Goal: Navigation & Orientation: Understand site structure

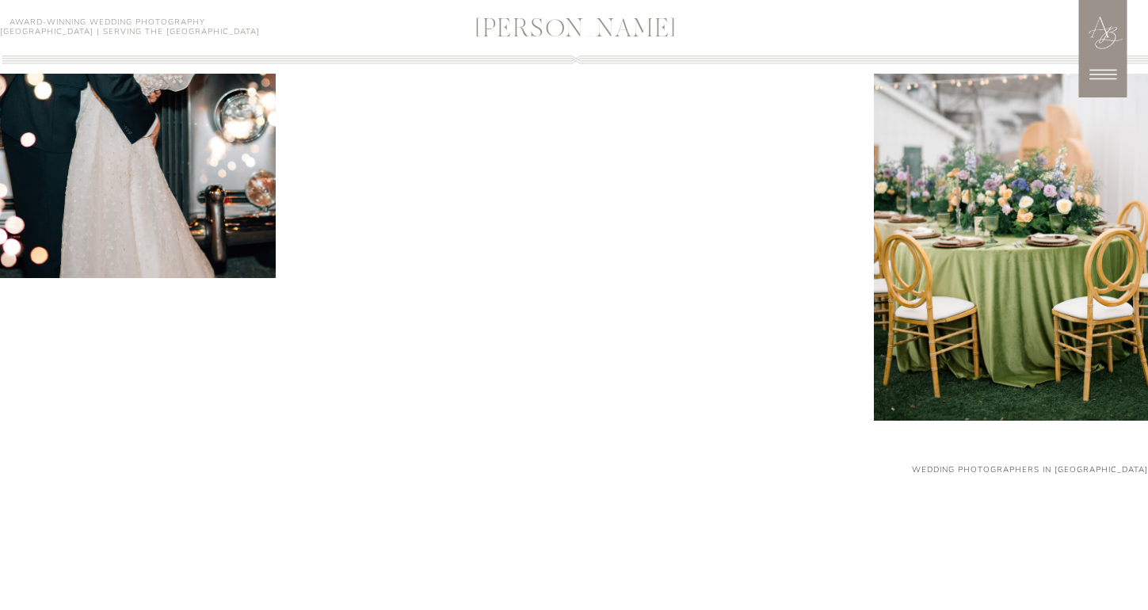
scroll to position [2023, 0]
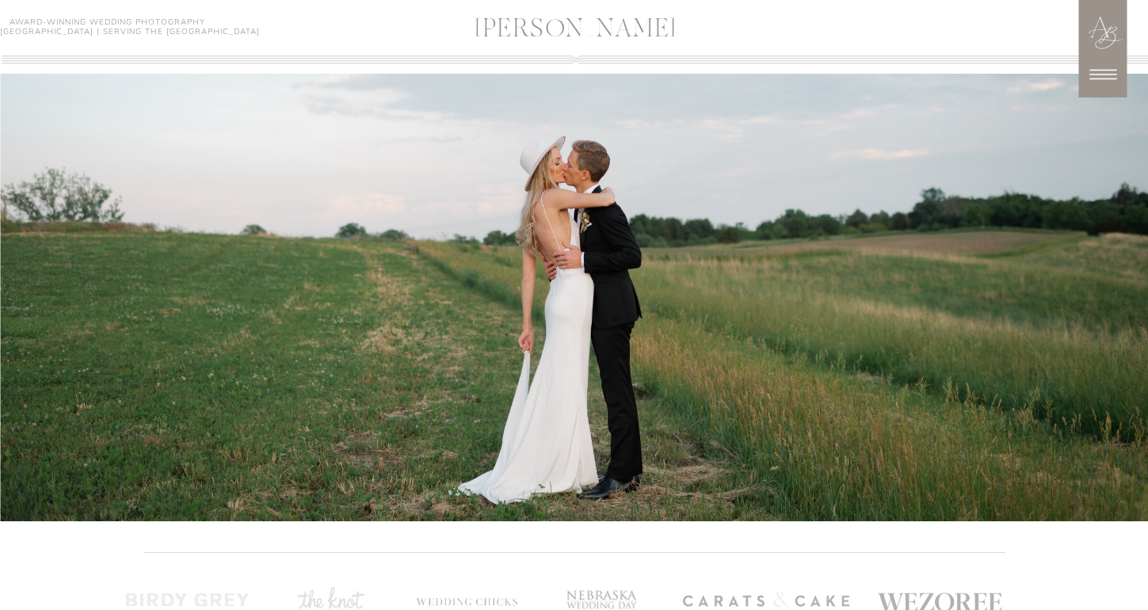
click at [1098, 61] on icon at bounding box center [1103, 75] width 40 height 40
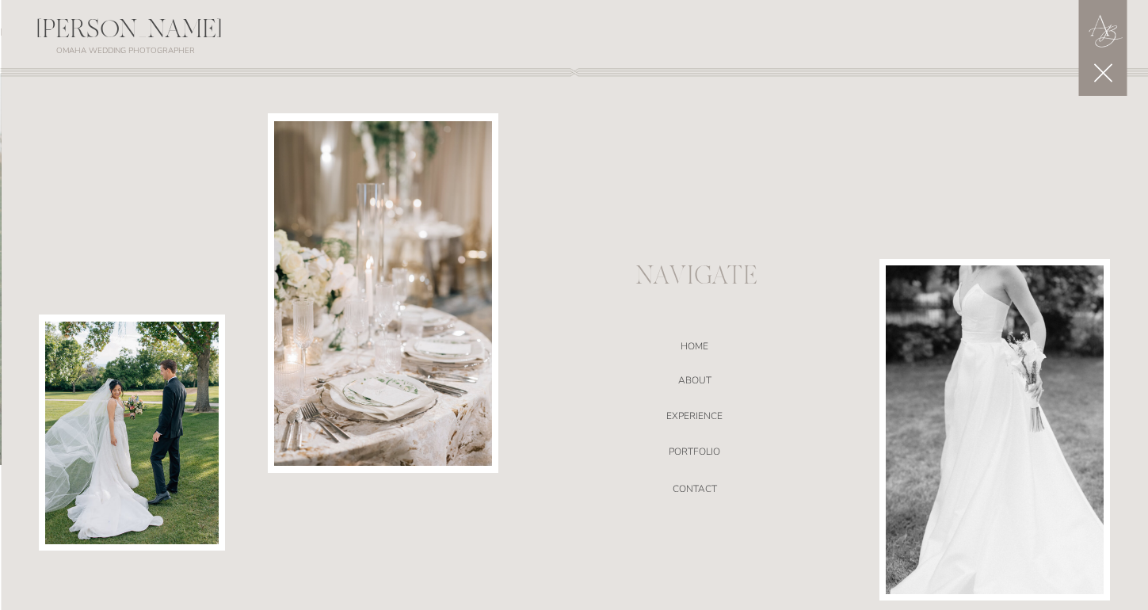
scroll to position [2115, 0]
click at [1113, 77] on icon at bounding box center [1103, 73] width 32 height 32
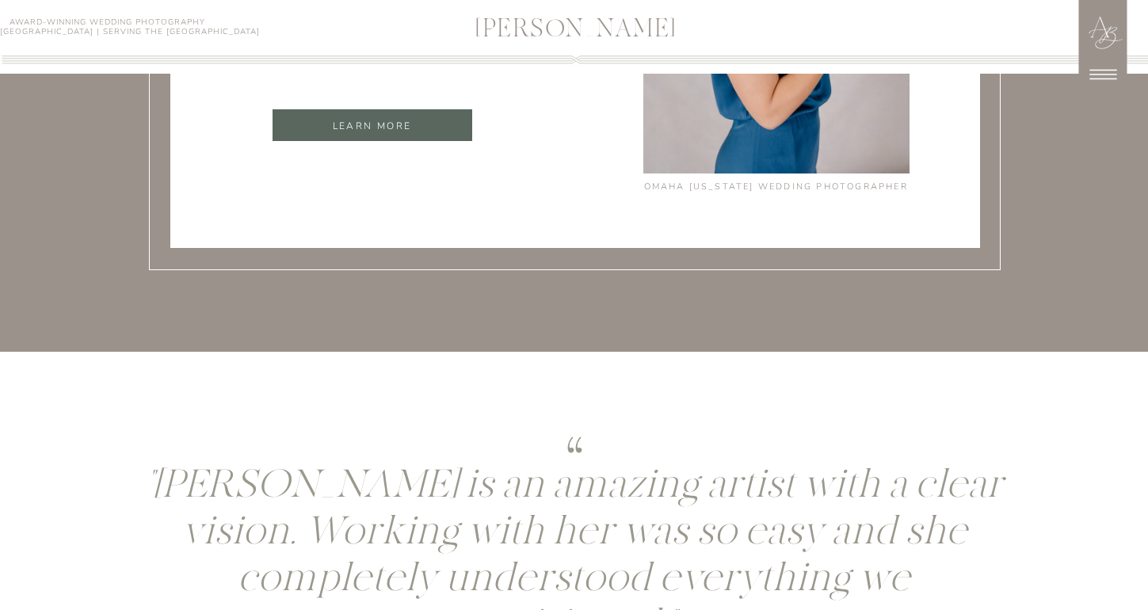
scroll to position [5831, 0]
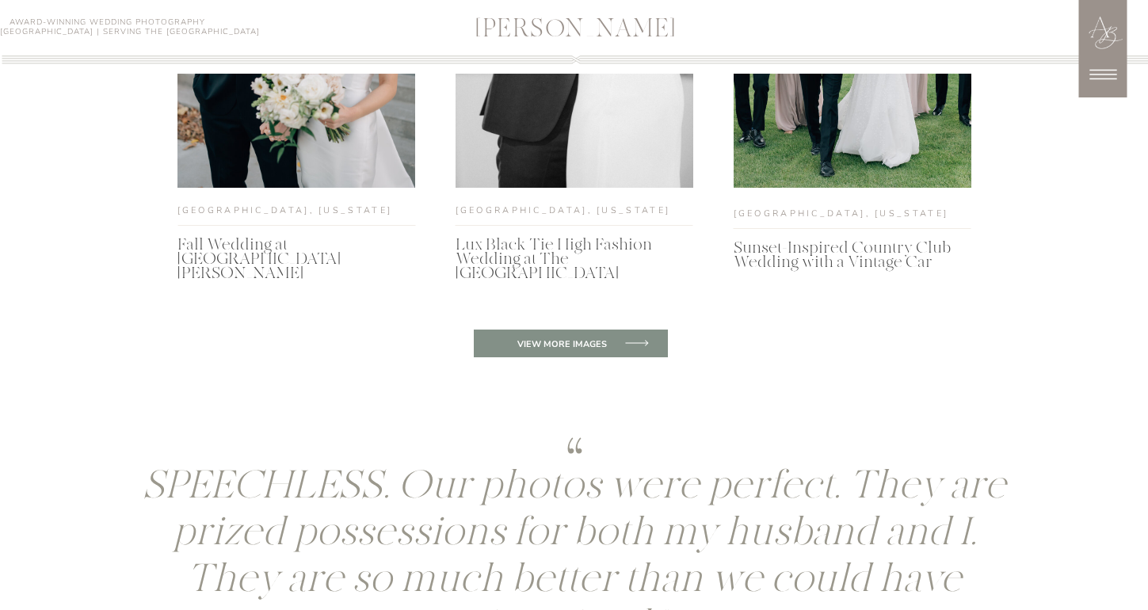
click at [1102, 78] on icon at bounding box center [1103, 75] width 27 height 10
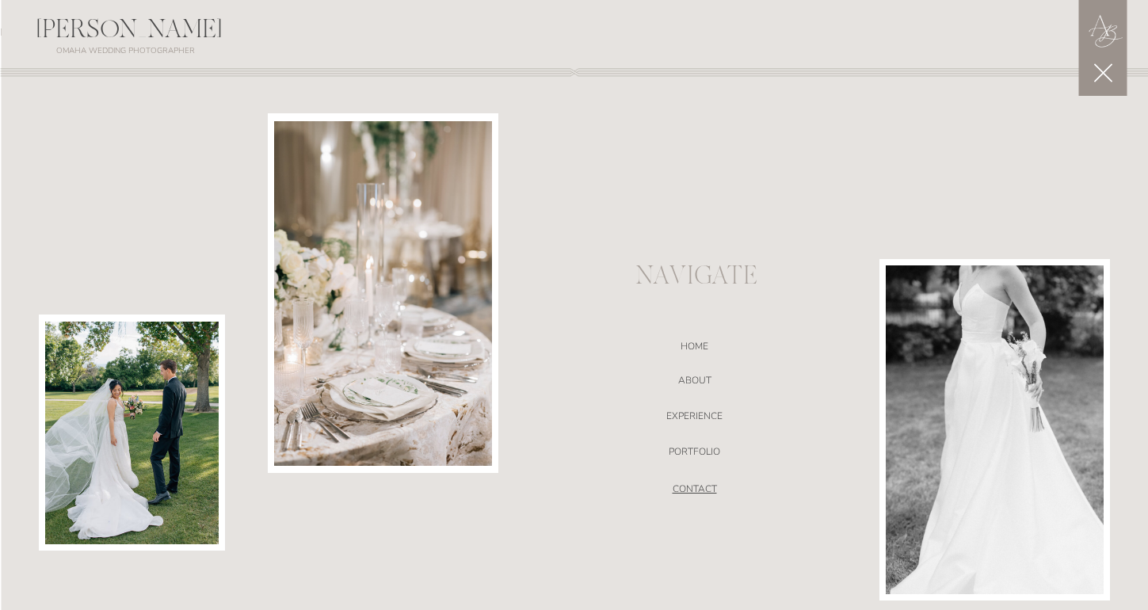
click at [694, 491] on nav "CONTACT" at bounding box center [695, 491] width 336 height 16
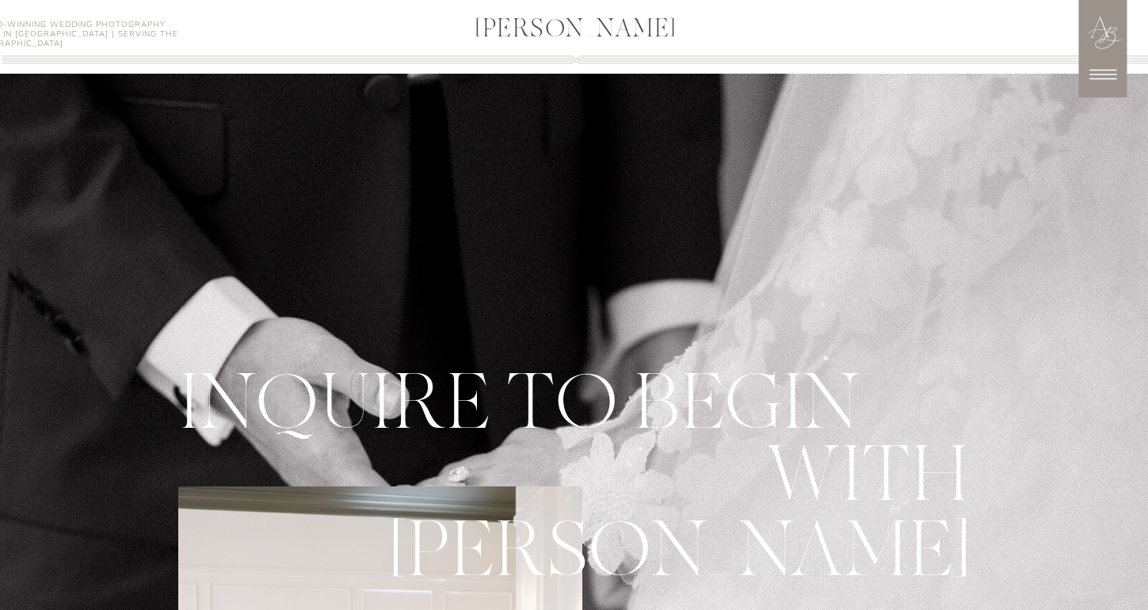
click at [1116, 86] on icon at bounding box center [1103, 75] width 40 height 40
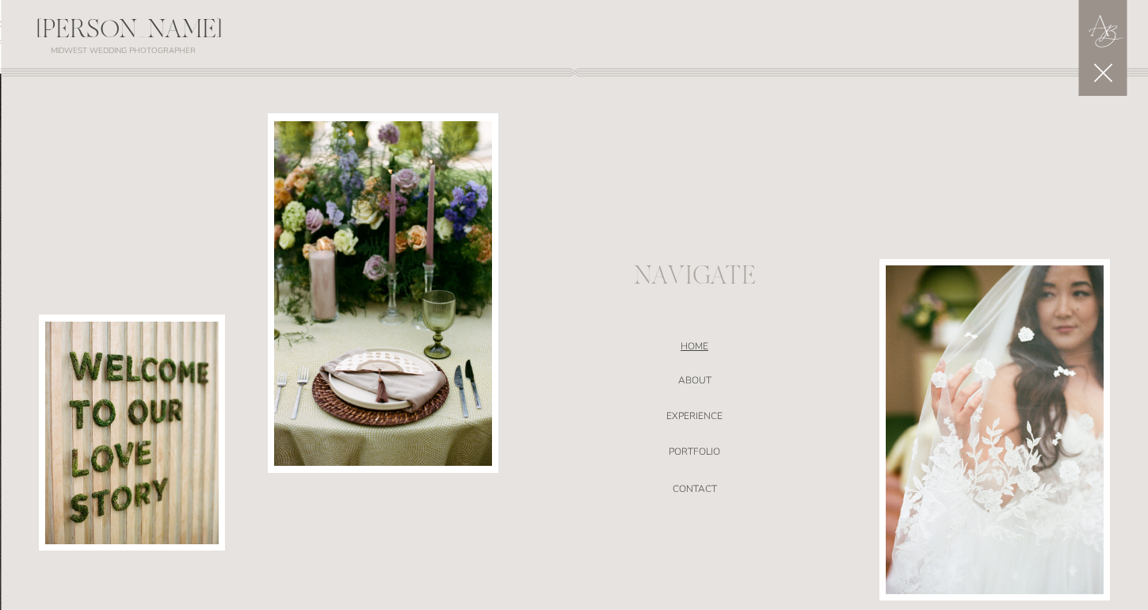
click at [696, 348] on nav "Home" at bounding box center [695, 349] width 336 height 16
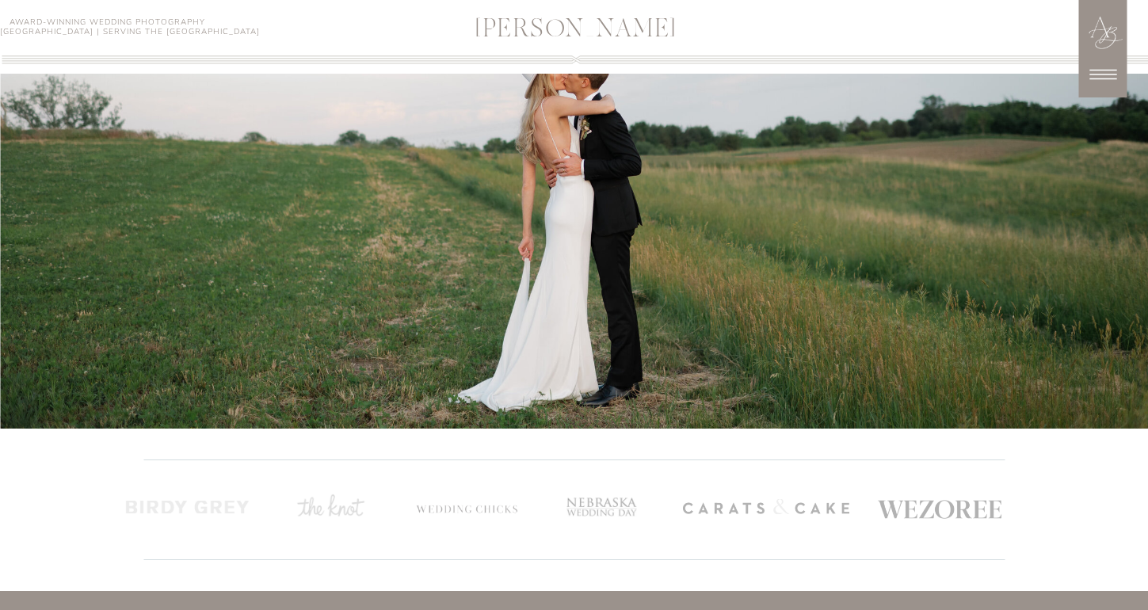
scroll to position [2130, 0]
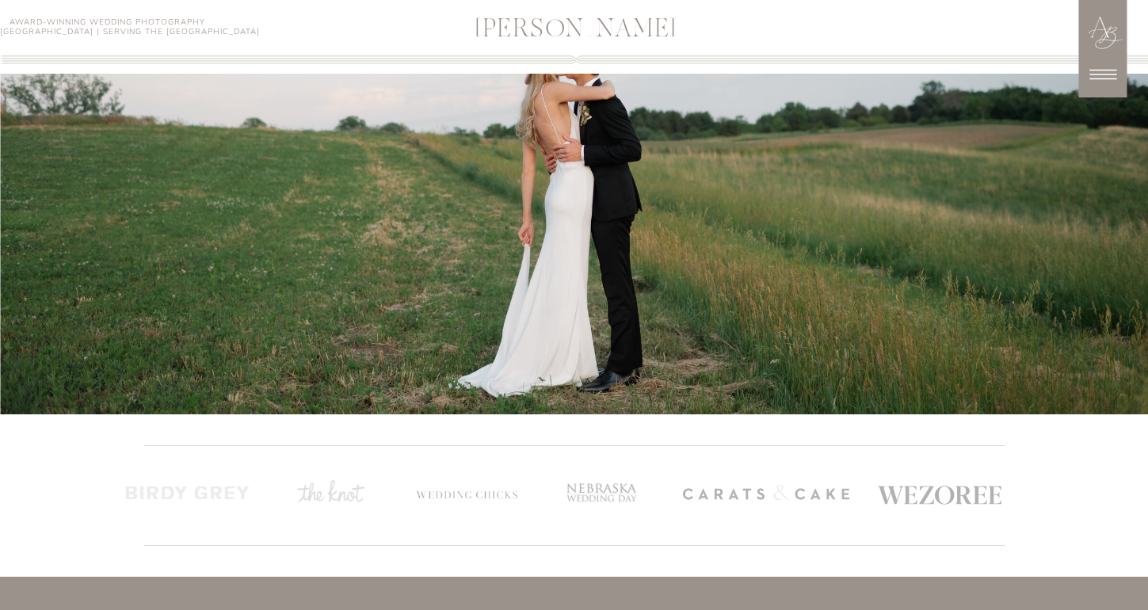
click at [743, 260] on div at bounding box center [574, 137] width 1148 height 555
click at [1118, 63] on icon at bounding box center [1103, 75] width 40 height 40
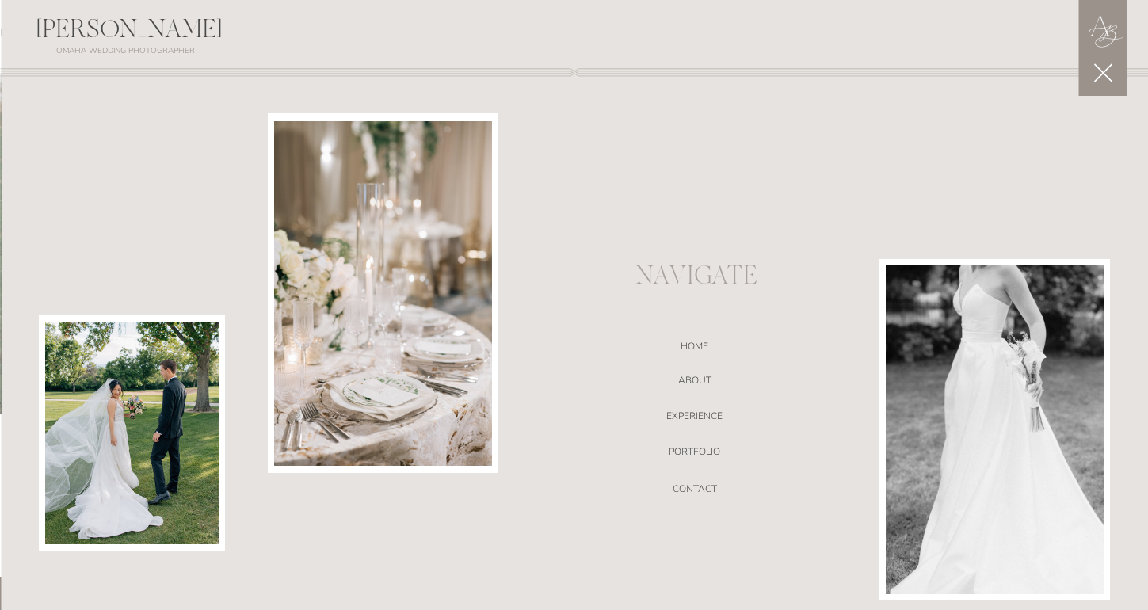
click at [704, 449] on nav "portfolio" at bounding box center [695, 454] width 336 height 16
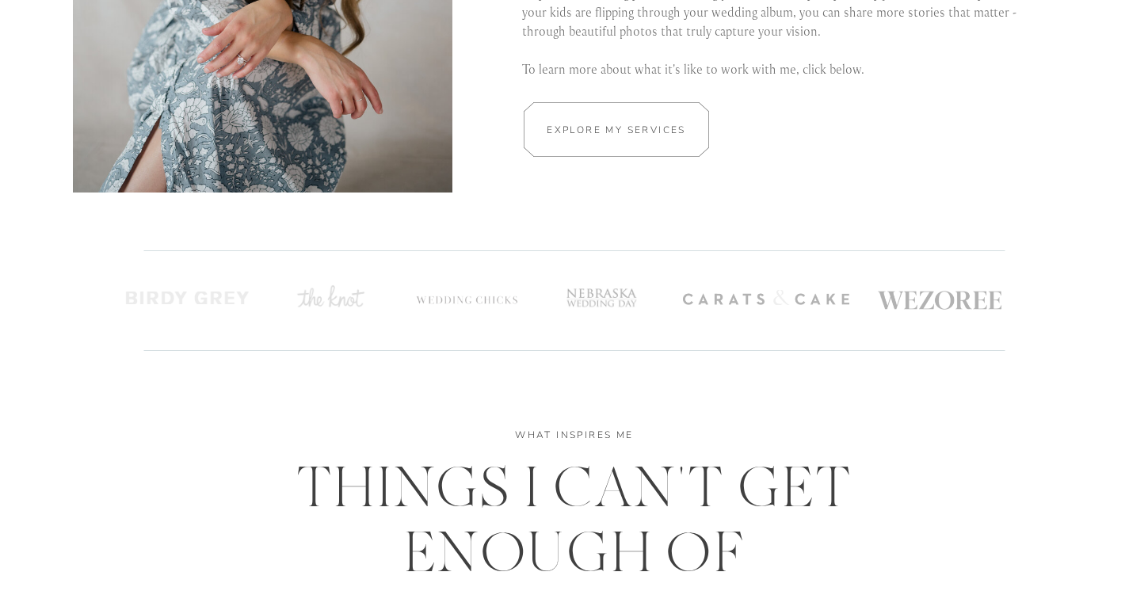
scroll to position [3252, 0]
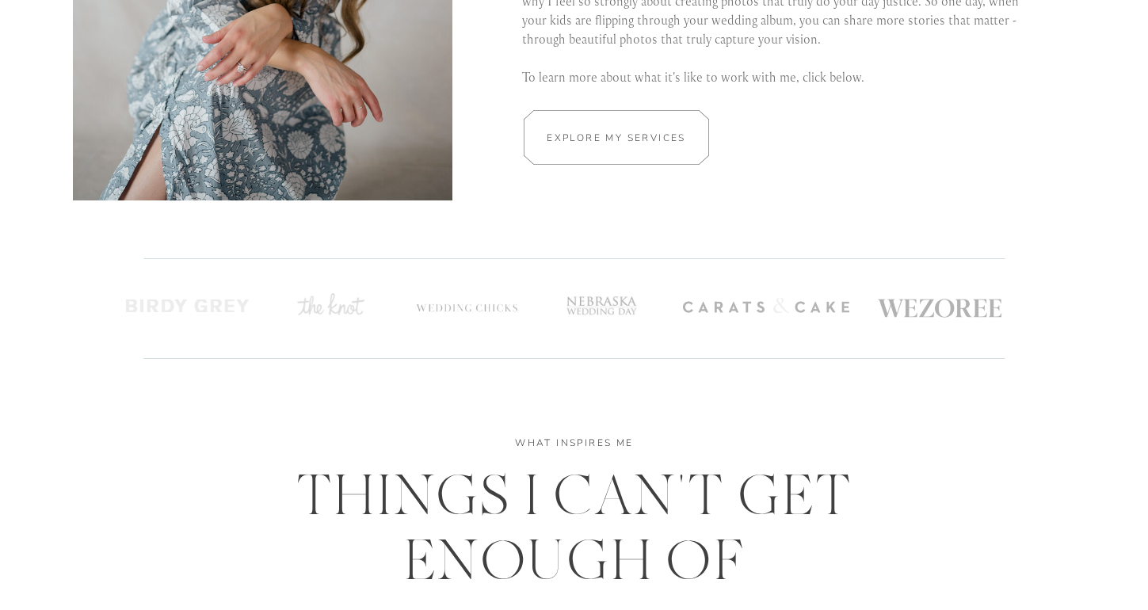
click at [679, 147] on div at bounding box center [616, 137] width 277 height 55
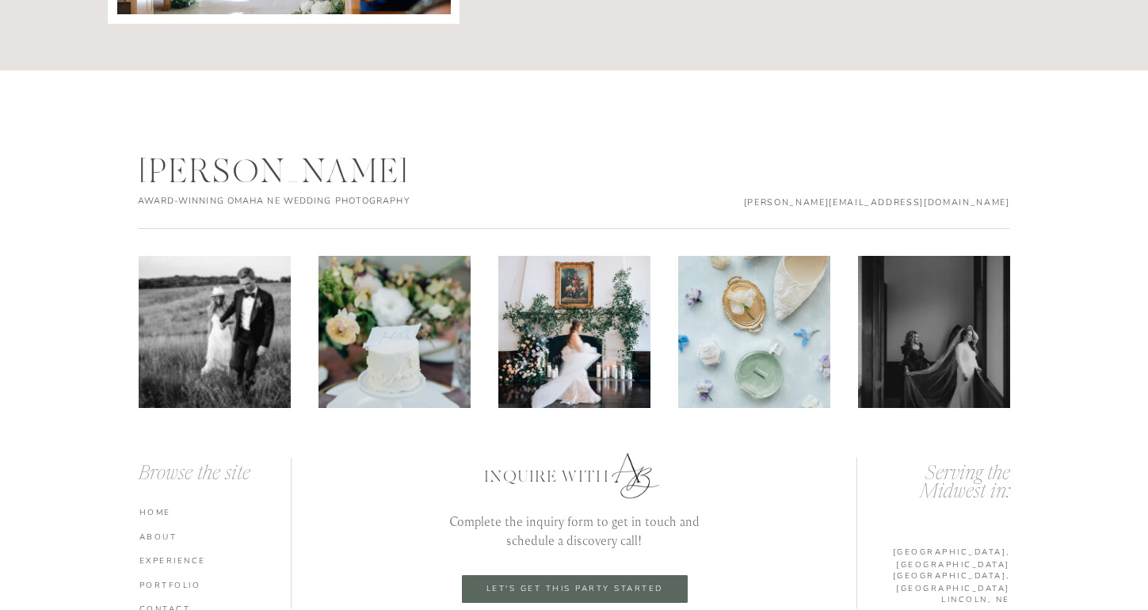
scroll to position [5535, 0]
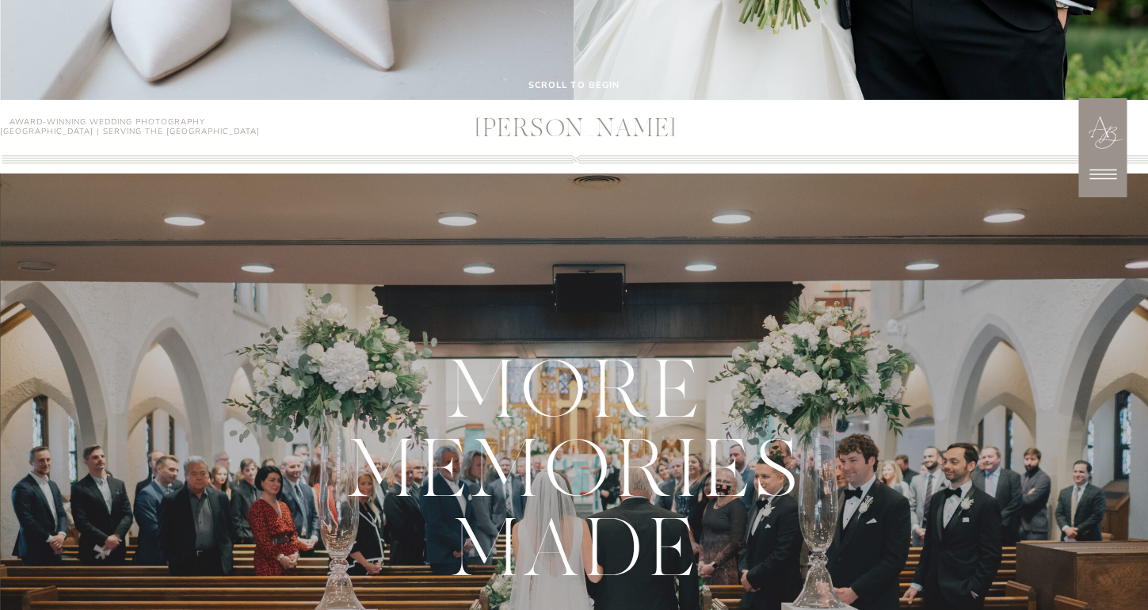
scroll to position [785, 0]
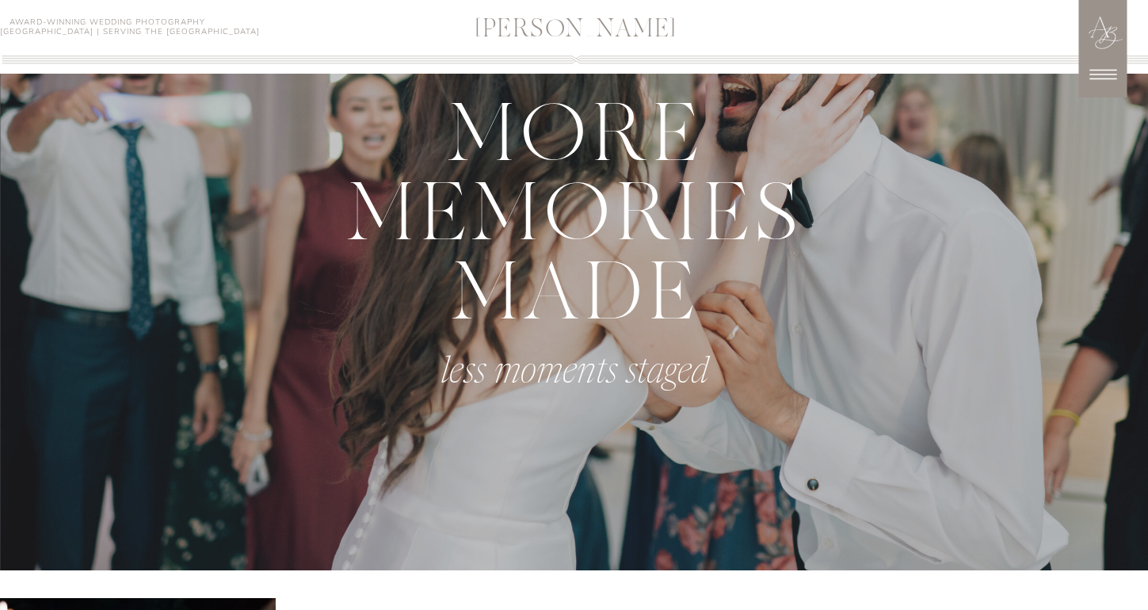
click at [1104, 77] on icon at bounding box center [1103, 75] width 40 height 40
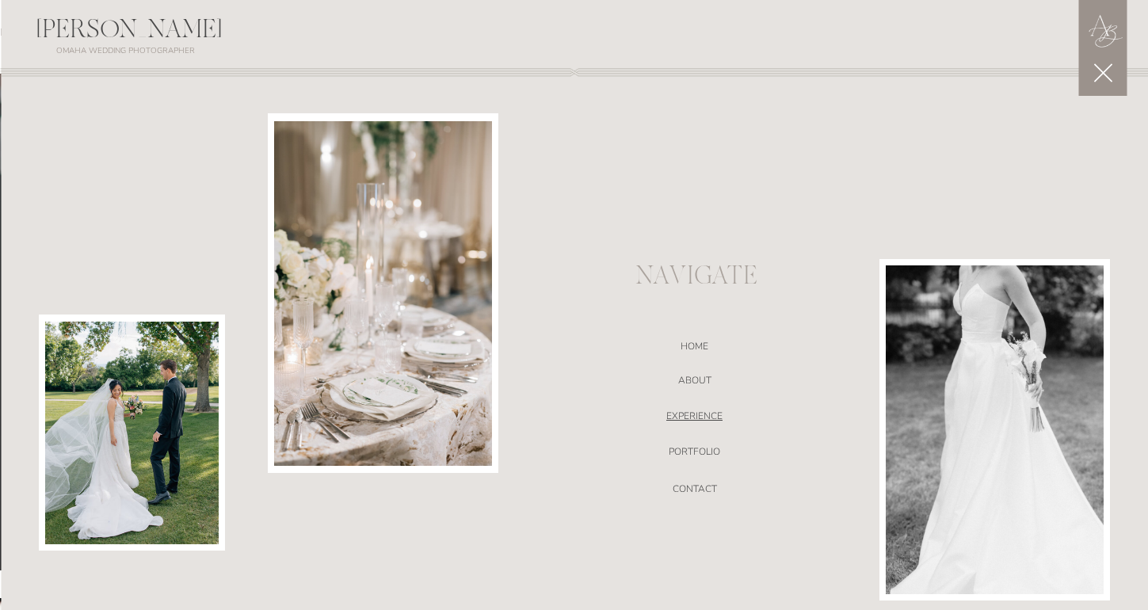
click at [709, 415] on nav "EXPERIENCE" at bounding box center [695, 419] width 336 height 16
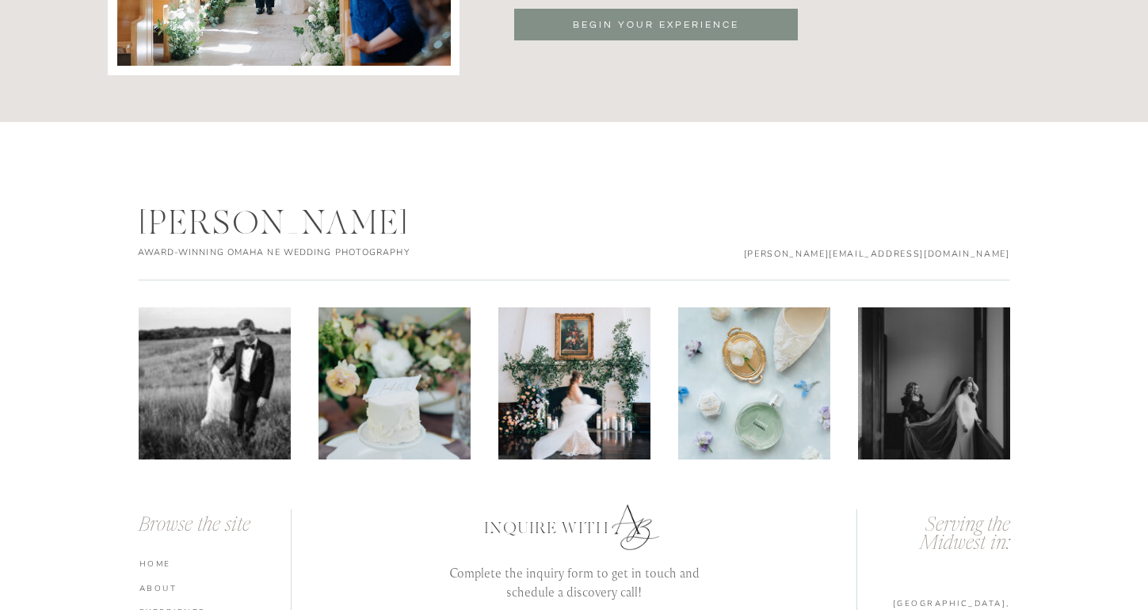
scroll to position [5535, 0]
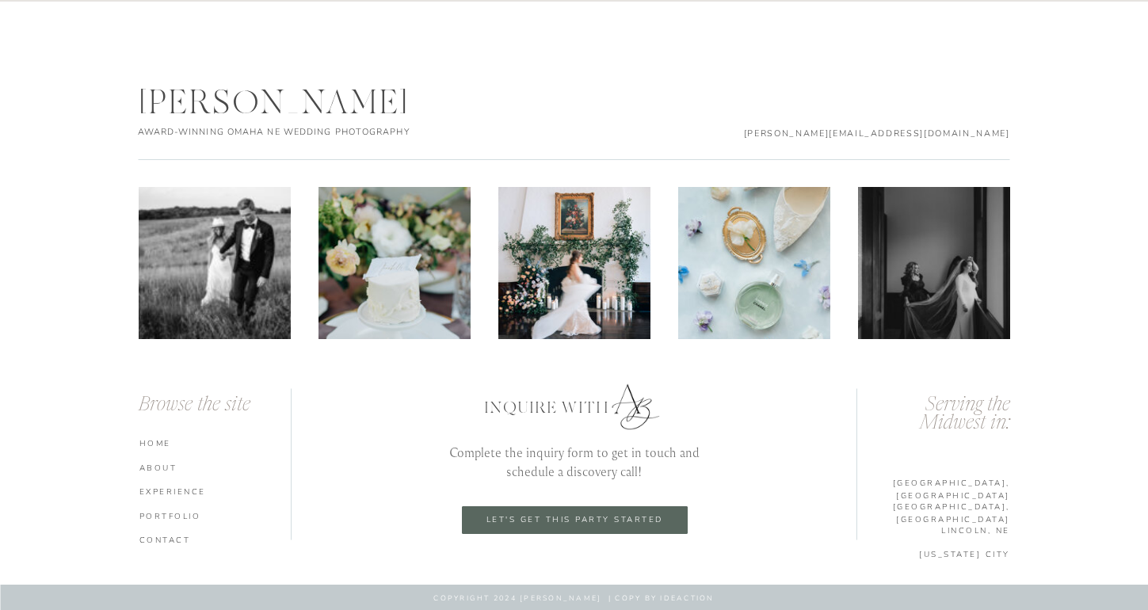
click at [160, 443] on nav "HOME" at bounding box center [217, 442] width 156 height 11
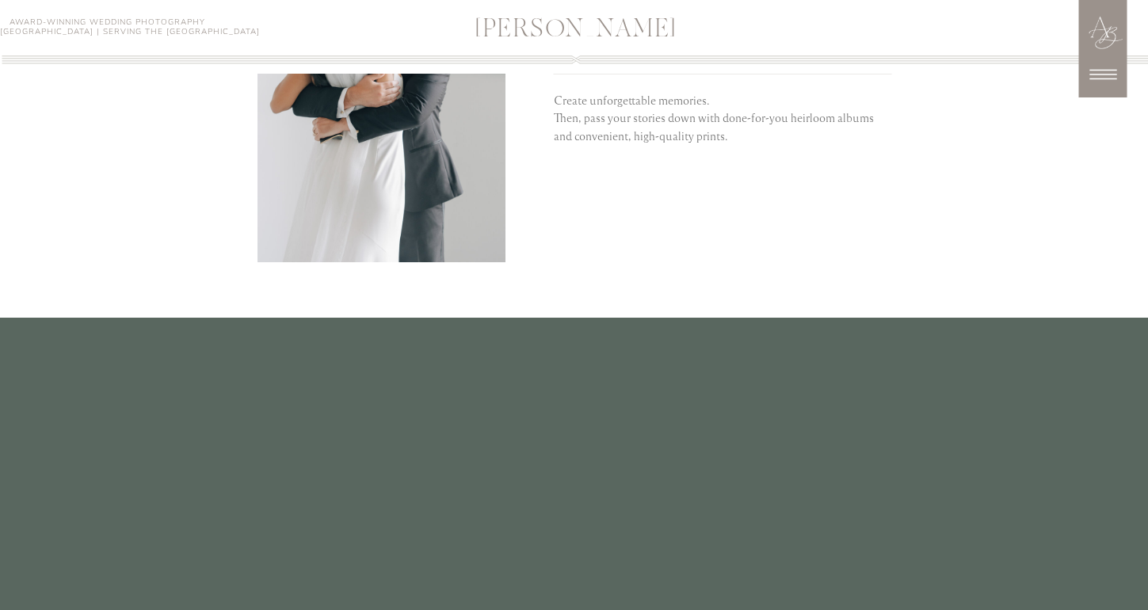
scroll to position [4526, 0]
